Goal: Contribute content: Contribute content

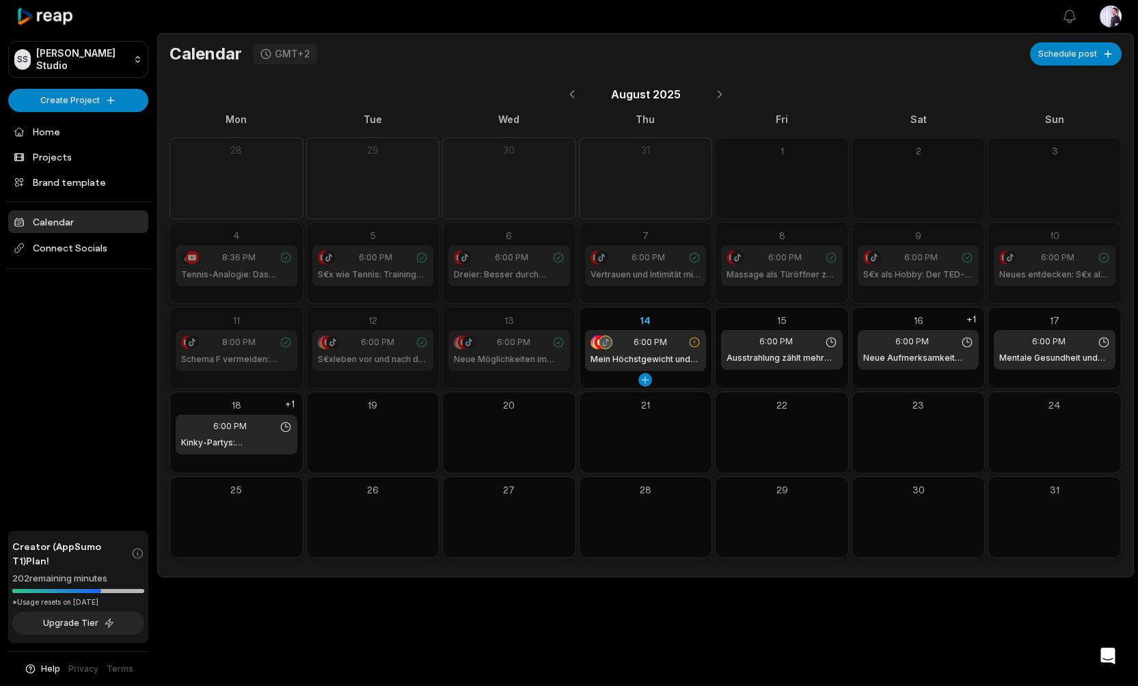
click at [604, 338] on icon at bounding box center [606, 342] width 8 height 8
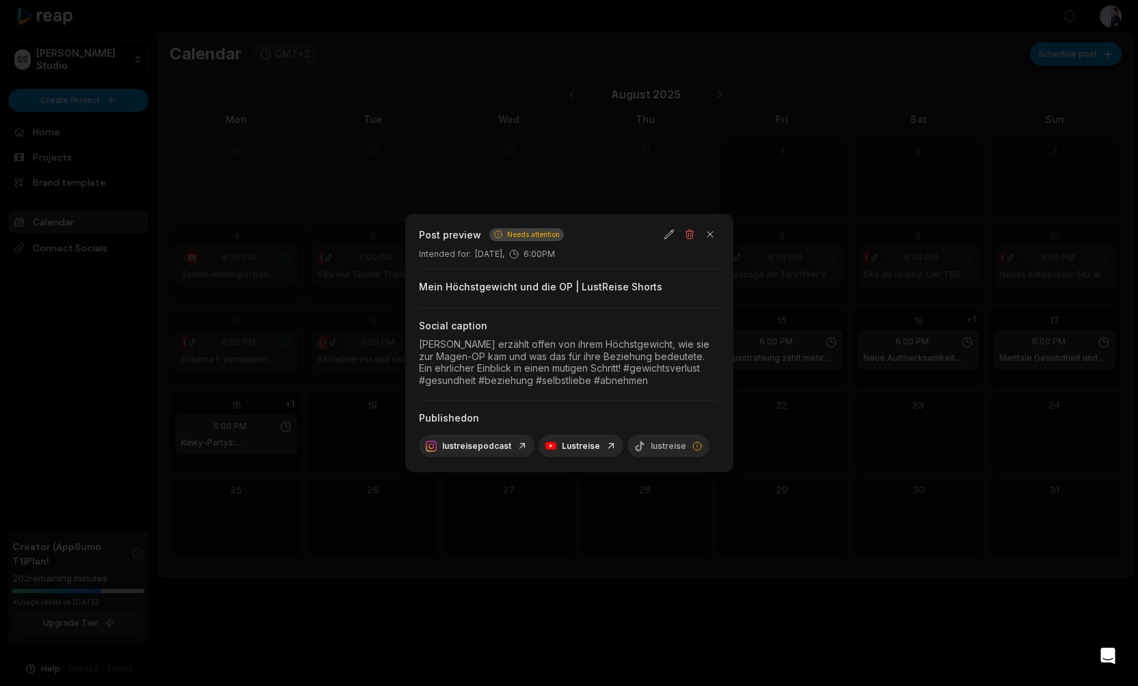
click at [513, 236] on span "Needs attention" at bounding box center [533, 235] width 53 height 10
click at [671, 446] on div "lustreise" at bounding box center [669, 446] width 82 height 23
click at [694, 447] on icon at bounding box center [697, 446] width 11 height 11
click at [692, 443] on icon at bounding box center [697, 446] width 11 height 11
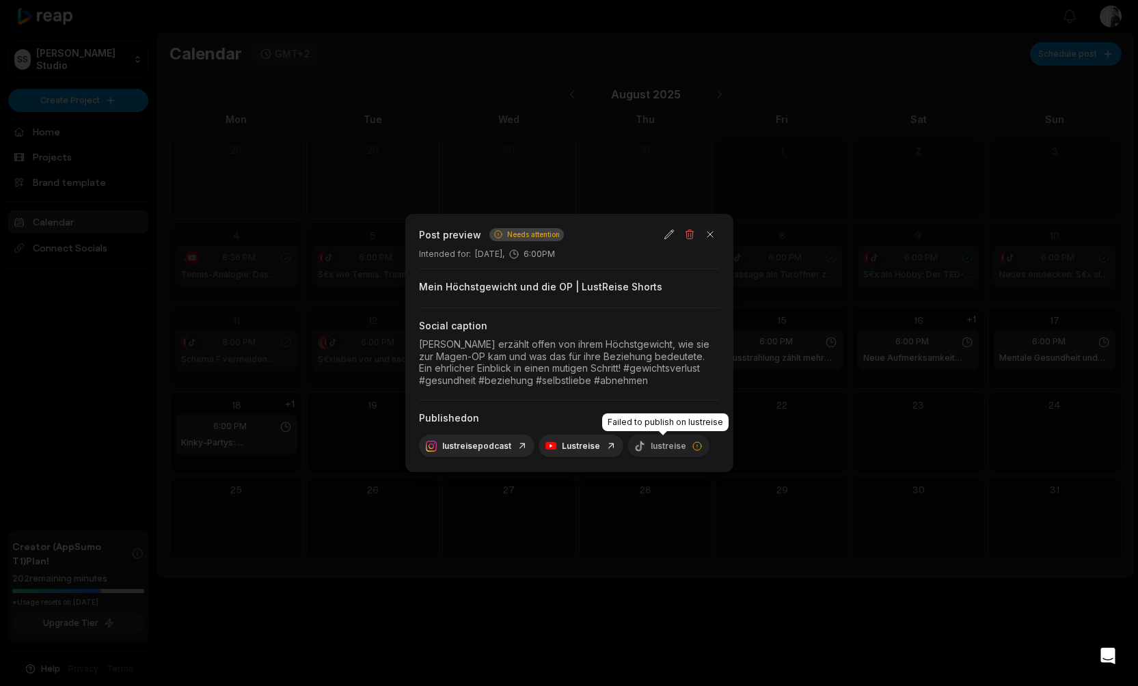
click at [653, 446] on div "lustreise" at bounding box center [669, 446] width 82 height 23
click at [708, 238] on button "button" at bounding box center [710, 234] width 19 height 19
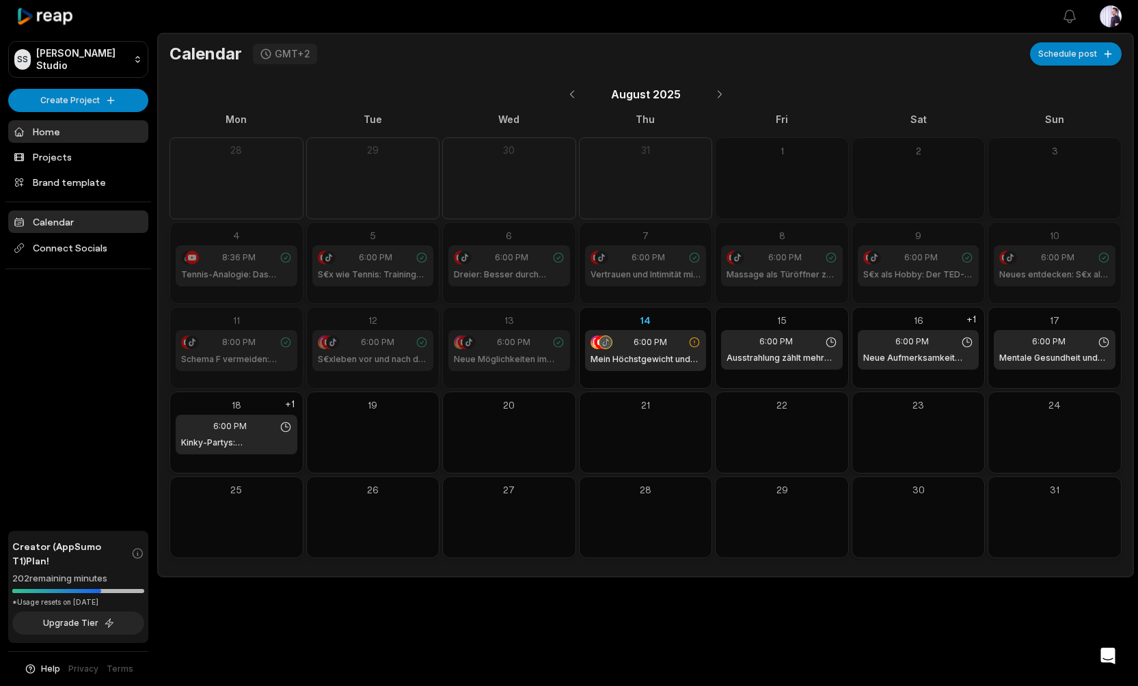
click at [57, 131] on link "Home" at bounding box center [78, 131] width 140 height 23
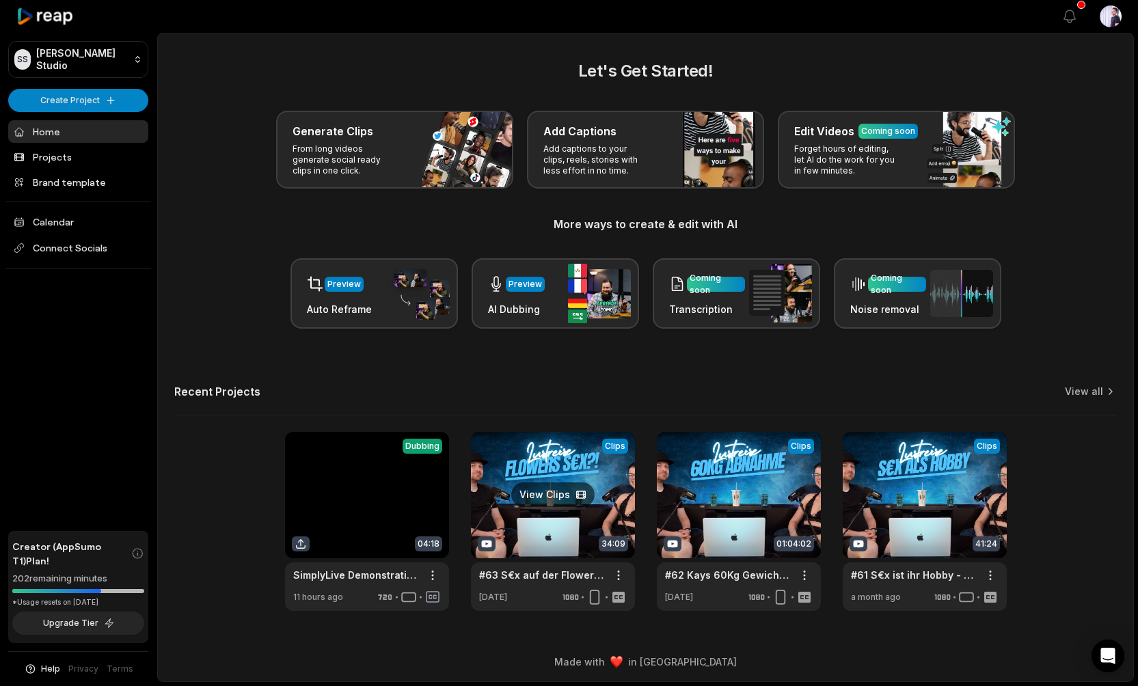
click at [525, 472] on link at bounding box center [553, 521] width 164 height 179
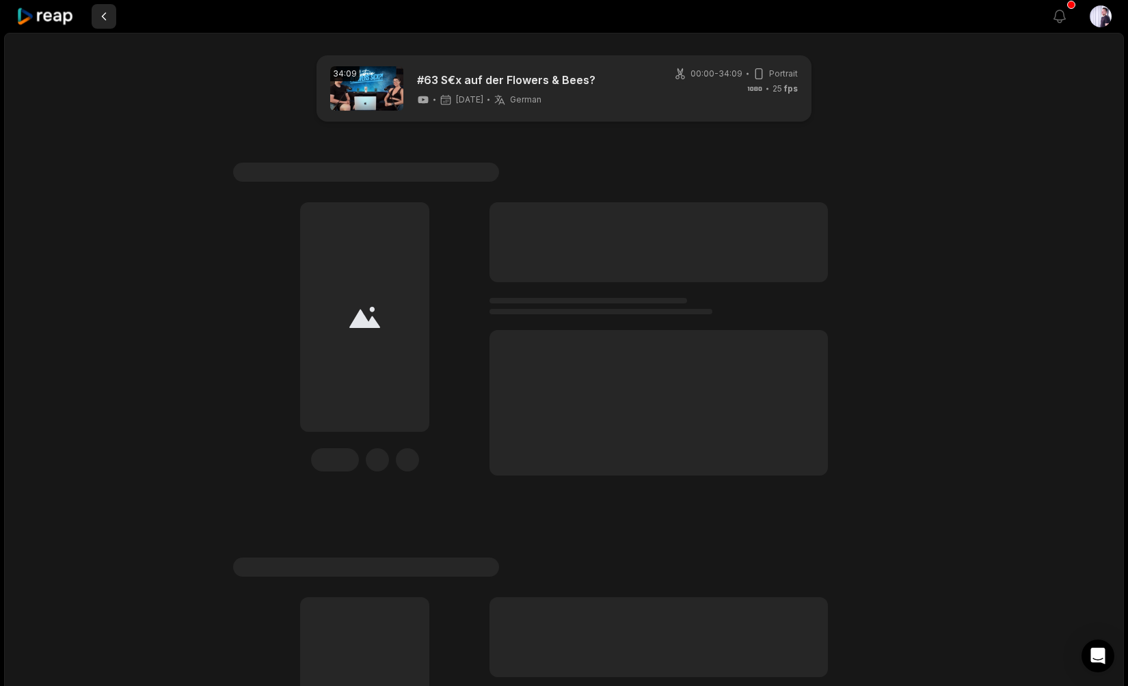
click at [105, 16] on button at bounding box center [104, 16] width 25 height 25
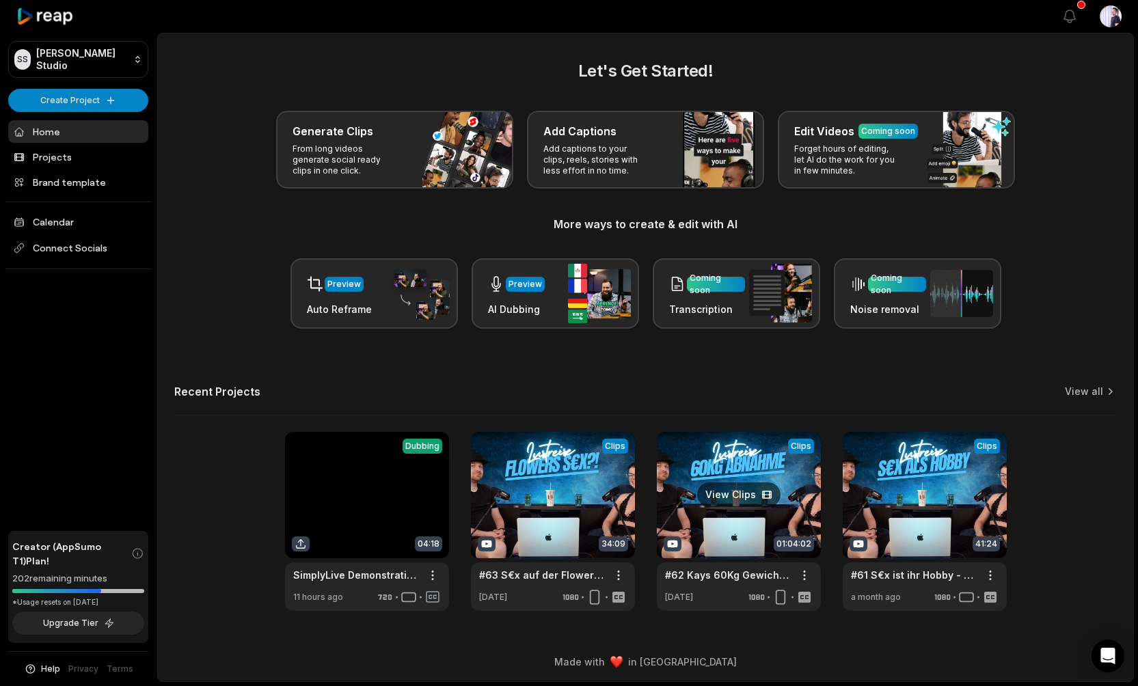
click at [748, 450] on link at bounding box center [739, 521] width 164 height 179
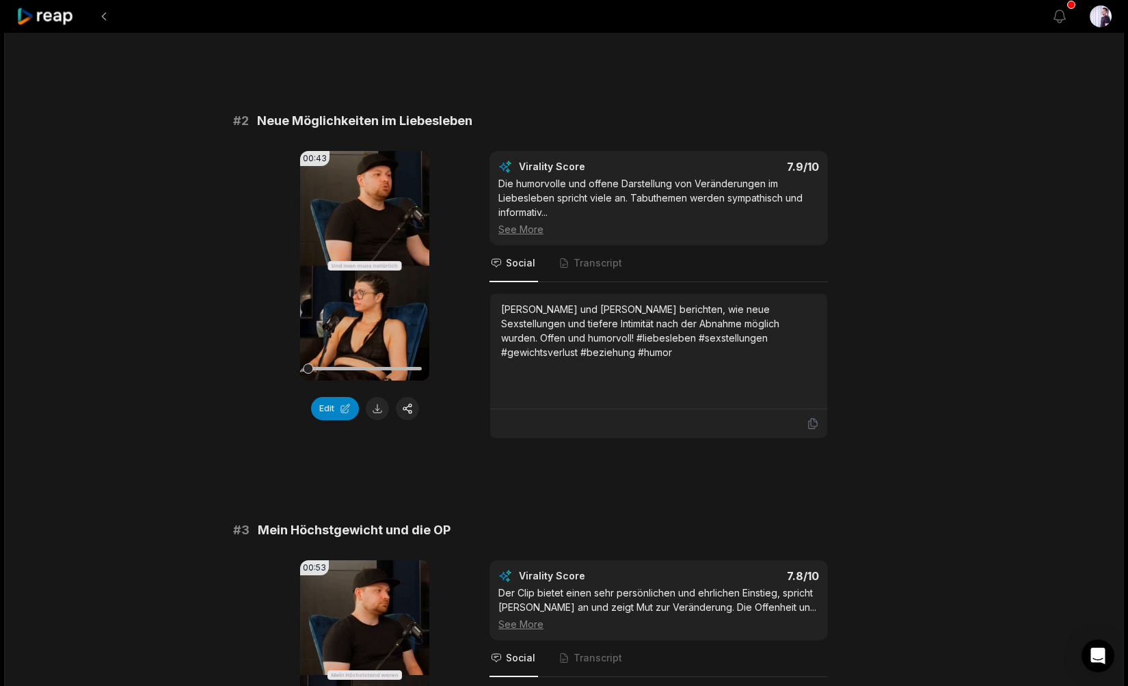
scroll to position [652, 0]
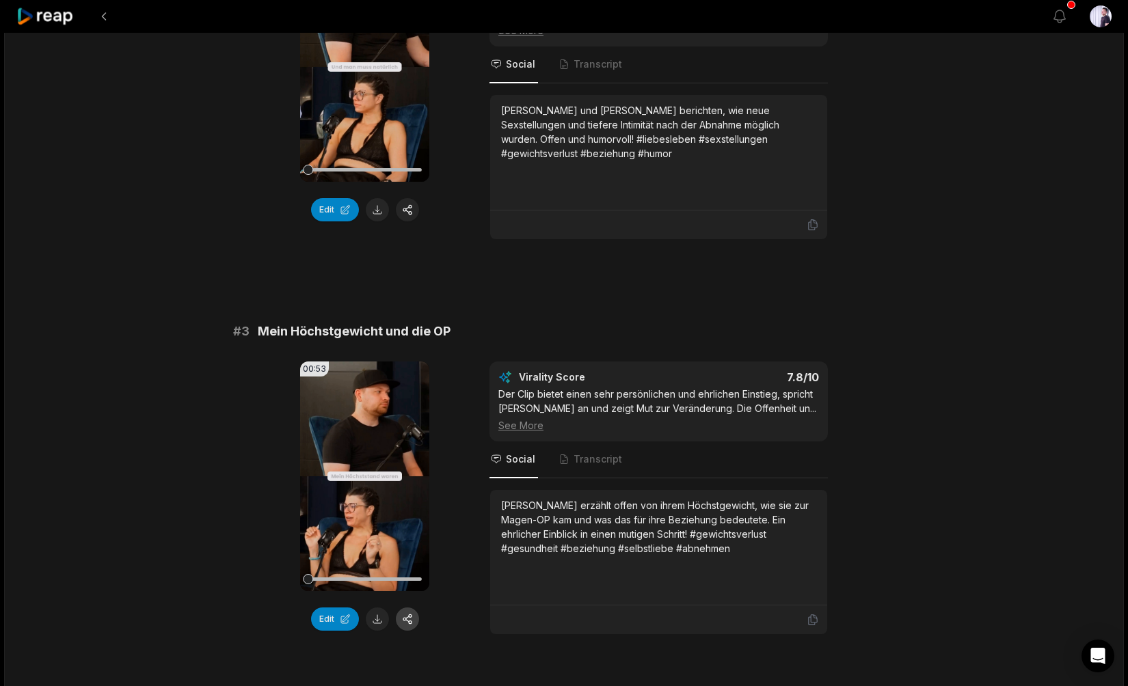
click at [400, 622] on button "button" at bounding box center [407, 619] width 23 height 23
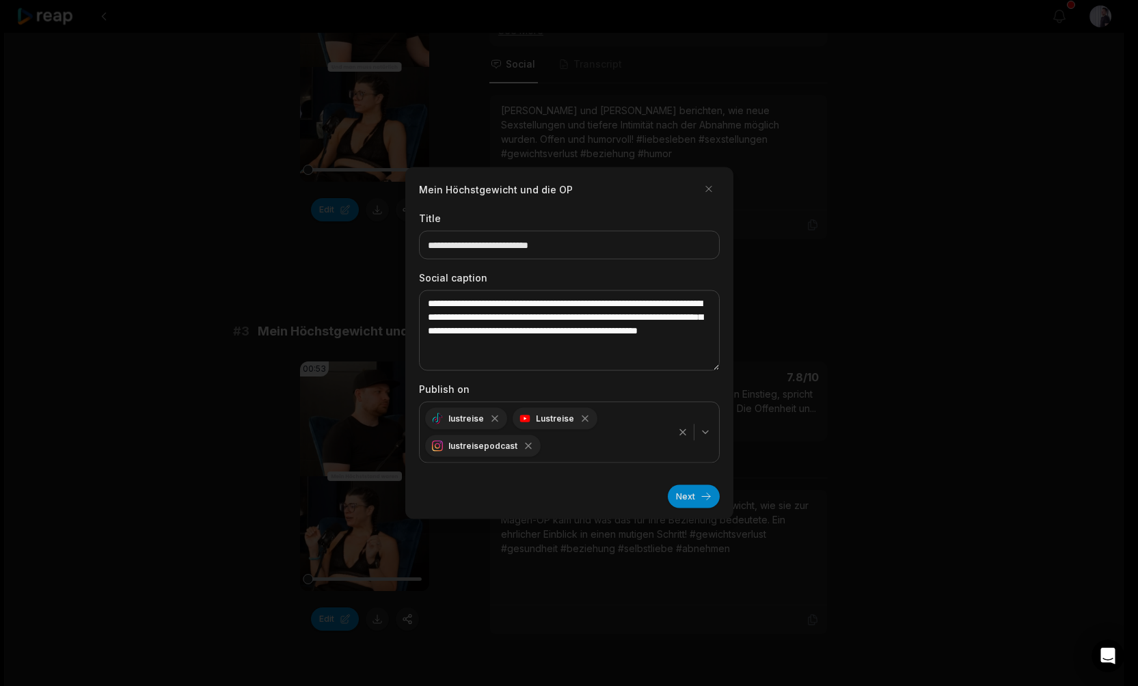
click at [706, 433] on icon "button" at bounding box center [705, 432] width 11 height 11
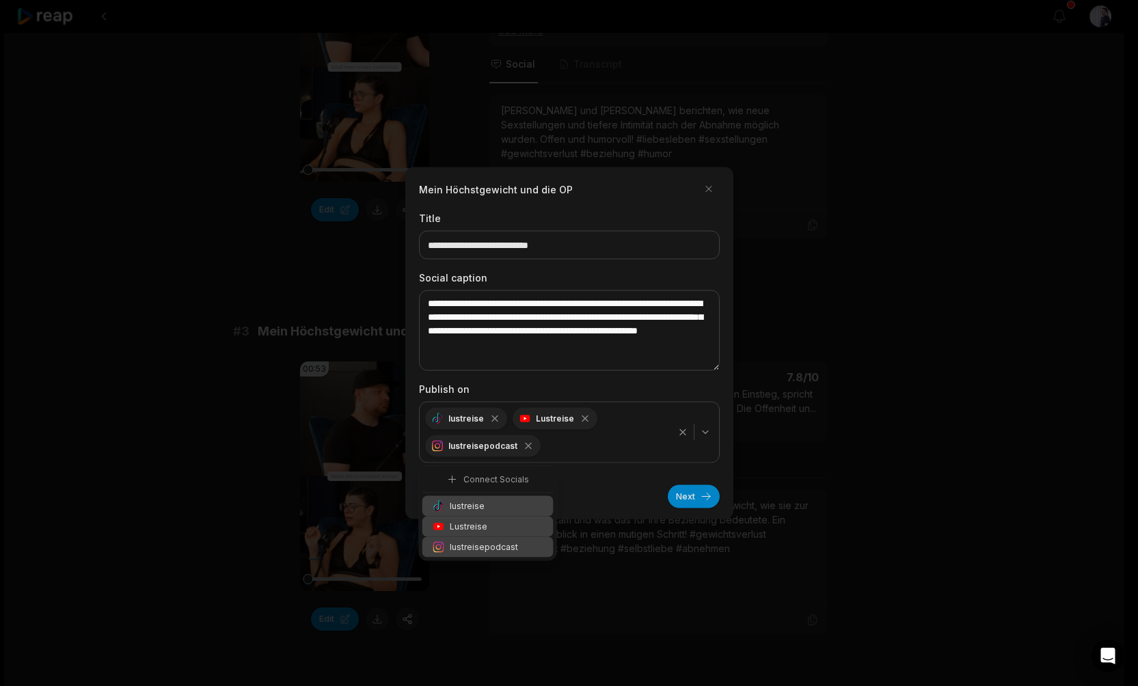
click at [468, 524] on span "Lustreise" at bounding box center [469, 527] width 38 height 12
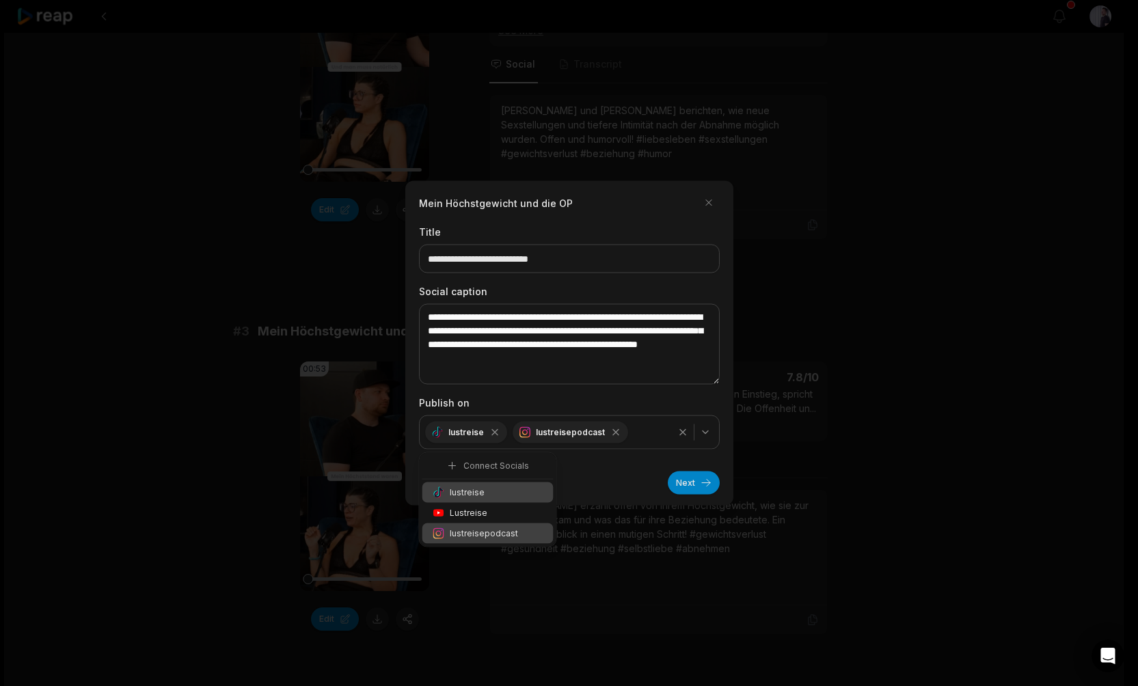
click at [482, 537] on span "lustreisepodcast" at bounding box center [484, 534] width 68 height 12
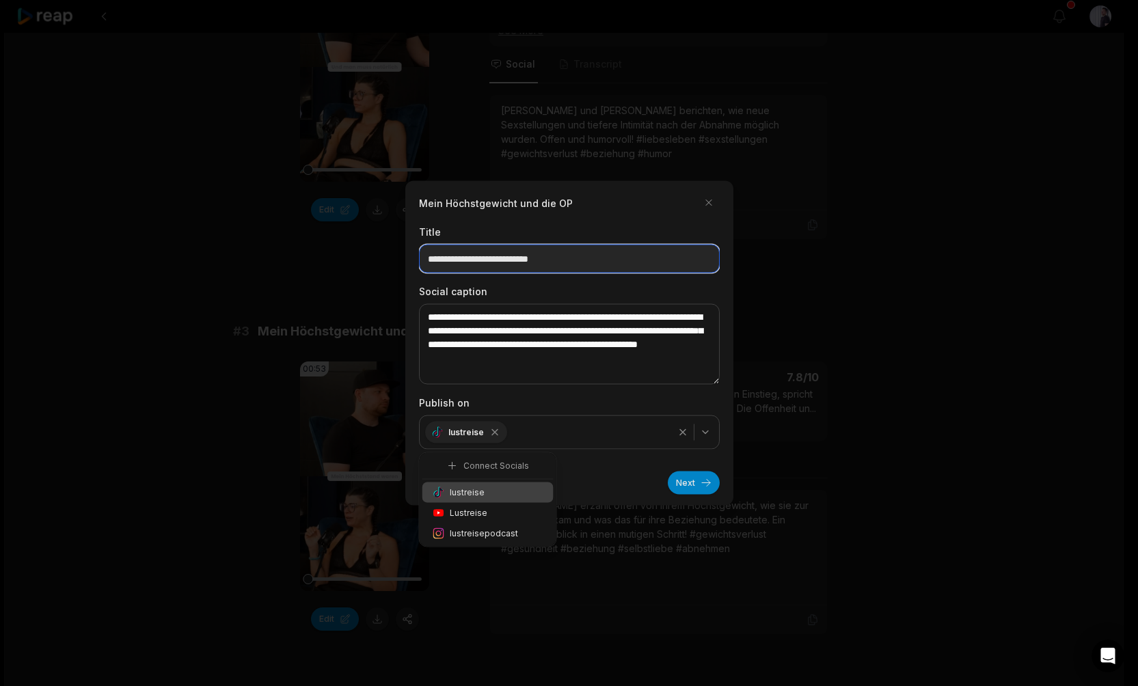
click at [587, 269] on input "**********" at bounding box center [569, 259] width 301 height 29
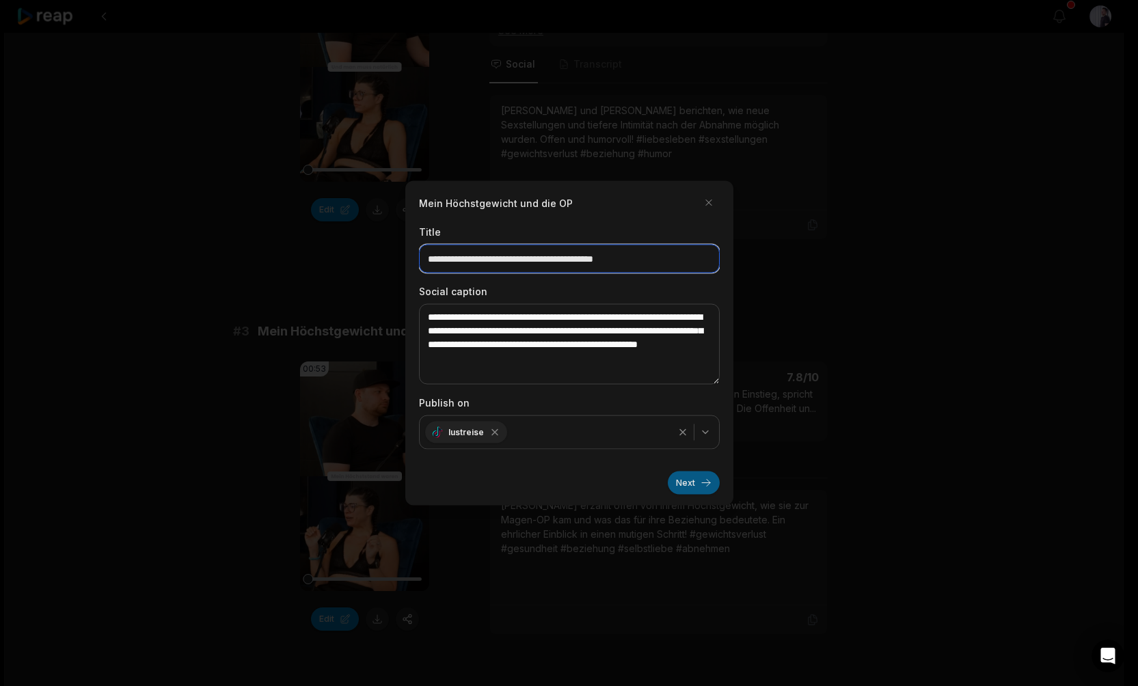
type input "**********"
click at [703, 487] on button "Next" at bounding box center [694, 483] width 52 height 23
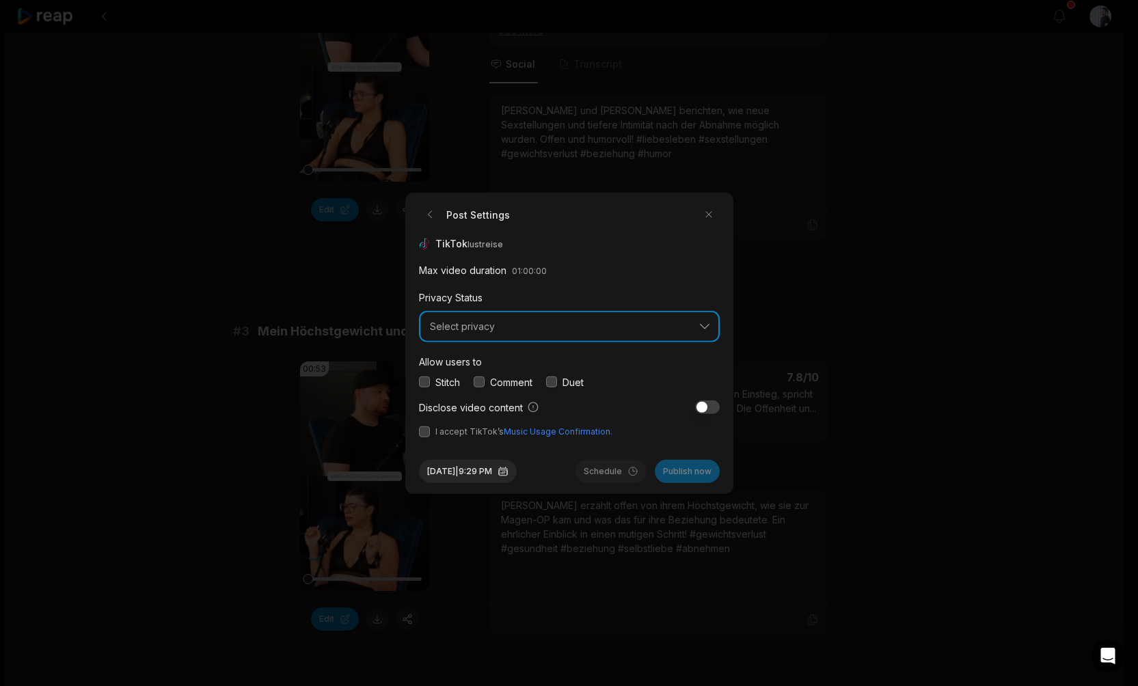
click at [458, 332] on button "Select privacy" at bounding box center [569, 326] width 301 height 31
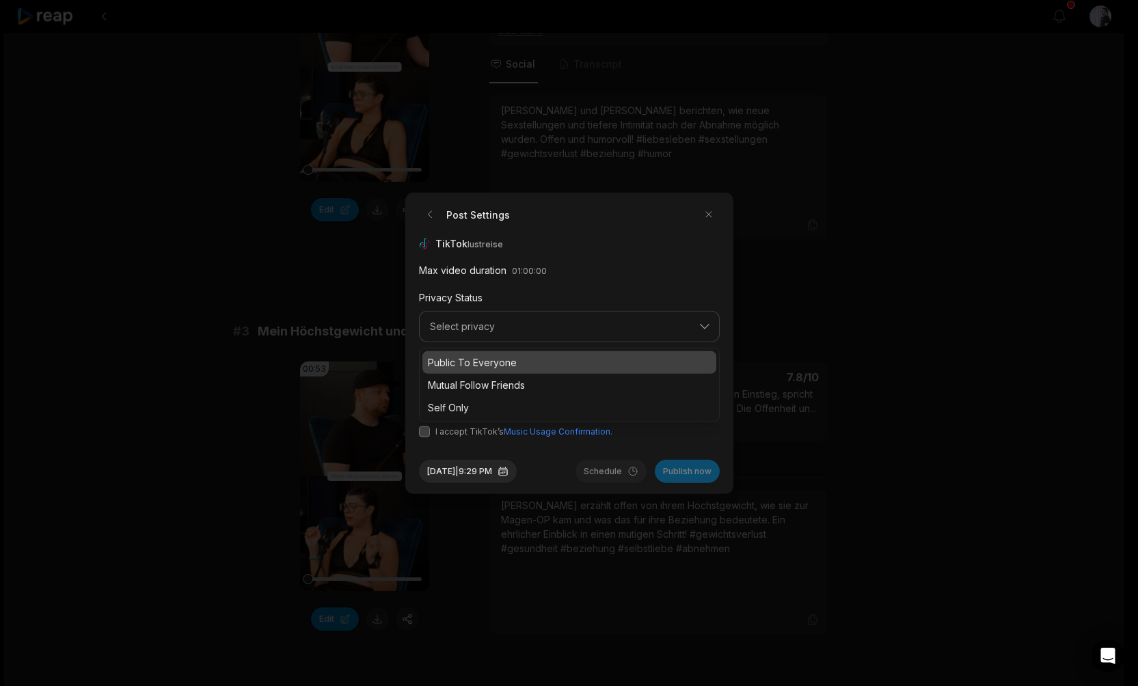
click at [456, 364] on p "Public To Everyone" at bounding box center [569, 362] width 283 height 14
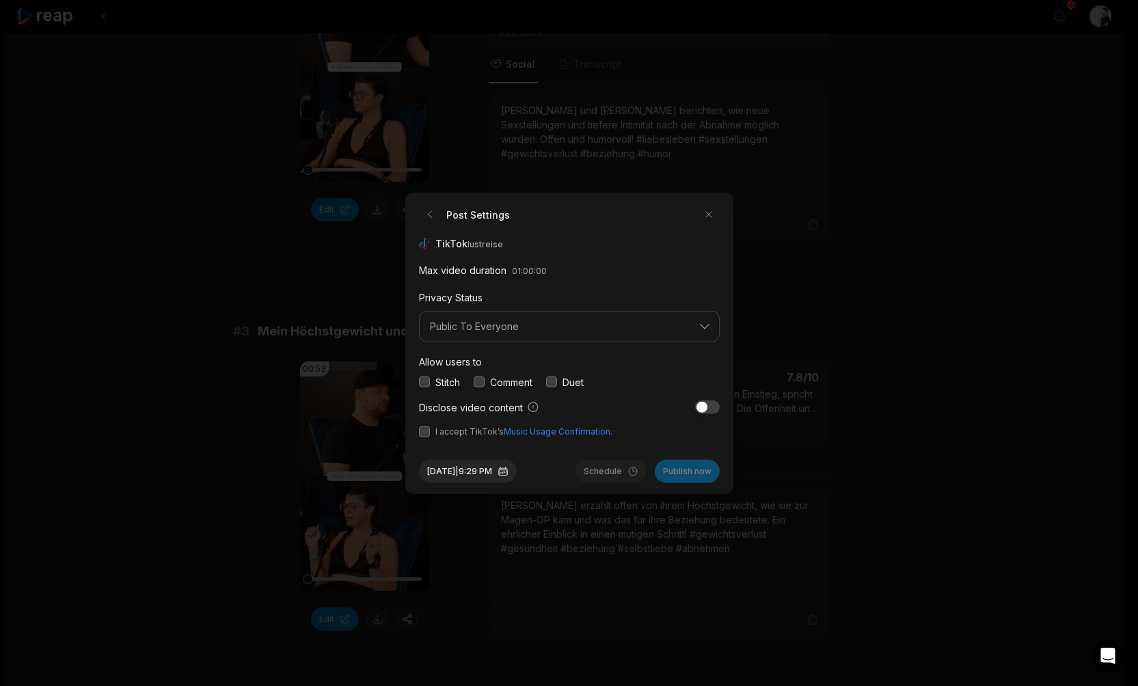
click at [425, 386] on button "button" at bounding box center [424, 382] width 11 height 11
drag, startPoint x: 480, startPoint y: 382, endPoint x: 502, endPoint y: 382, distance: 21.9
click at [481, 382] on button "button" at bounding box center [479, 382] width 11 height 11
click at [557, 381] on button "button" at bounding box center [551, 382] width 11 height 11
click at [423, 431] on button "button" at bounding box center [424, 431] width 11 height 11
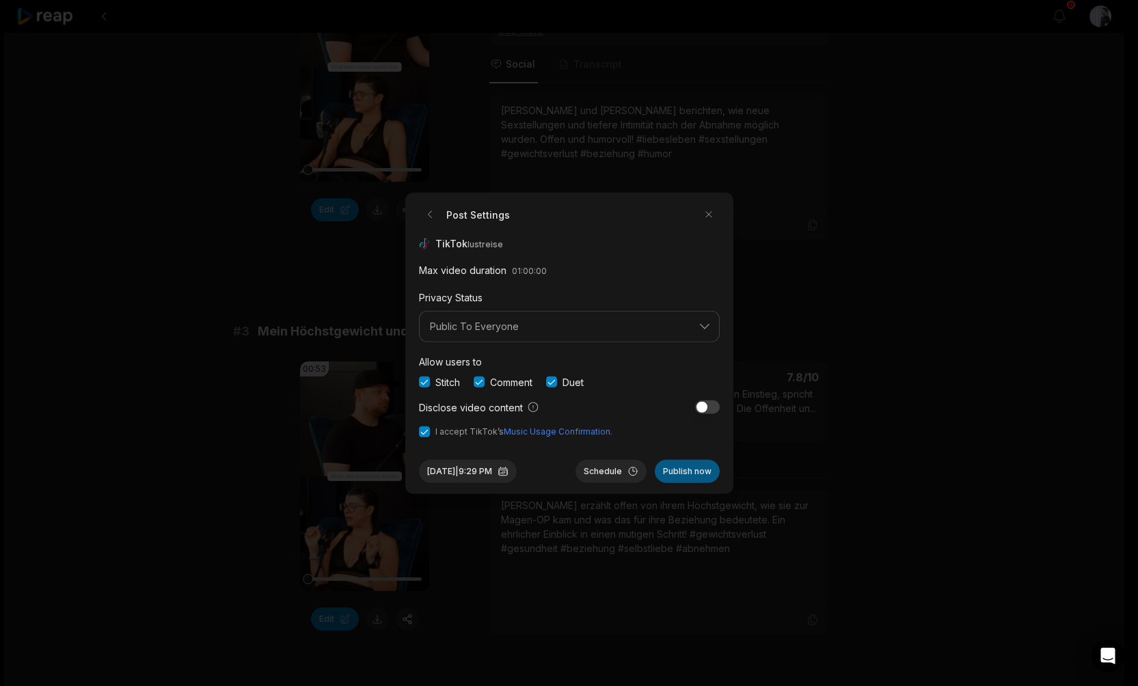
click at [686, 470] on button "Publish now" at bounding box center [687, 470] width 65 height 23
